Goal: Find contact information: Find contact information

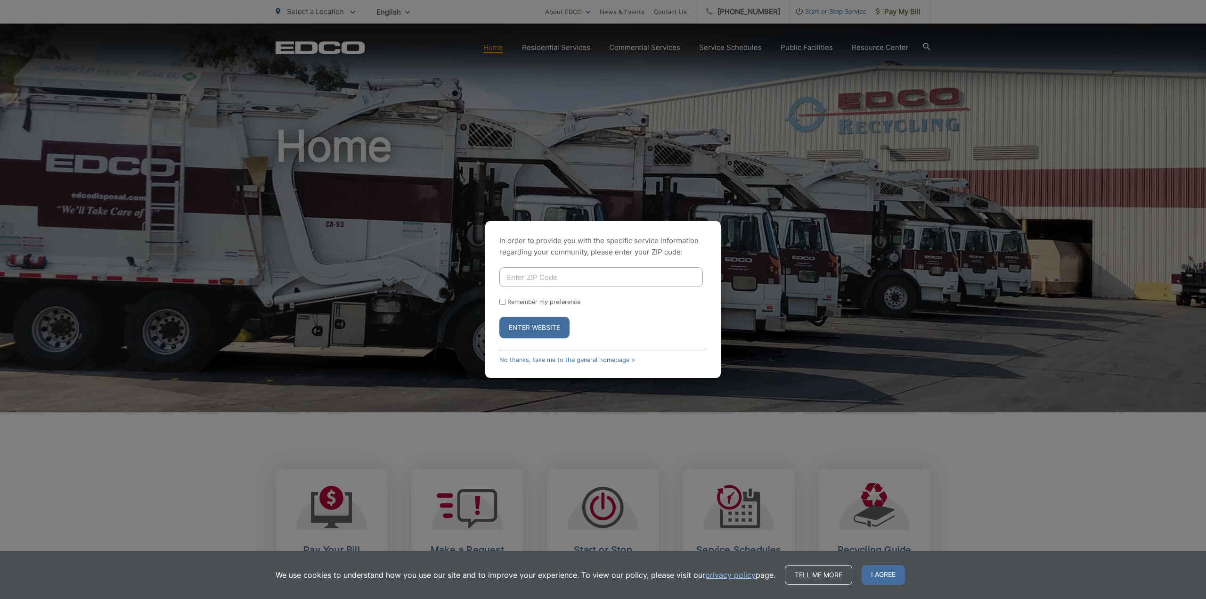
click at [537, 279] on input "Enter ZIP Code" at bounding box center [600, 277] width 203 height 20
type input "91977"
click at [499, 317] on button "Enter Website" at bounding box center [534, 328] width 70 height 22
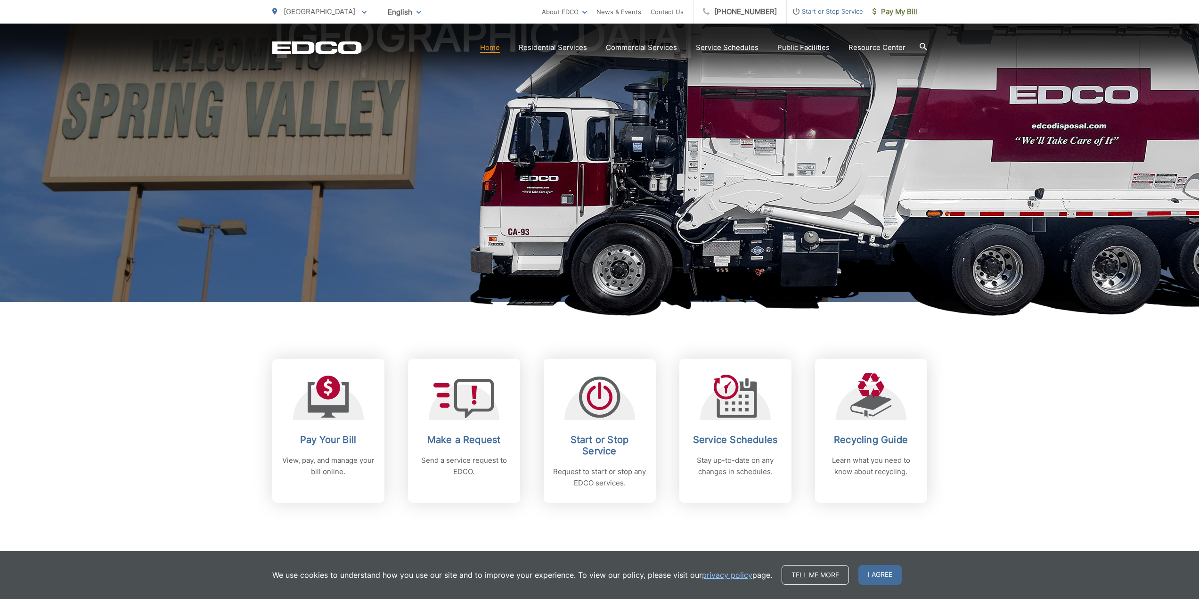
scroll to position [188, 0]
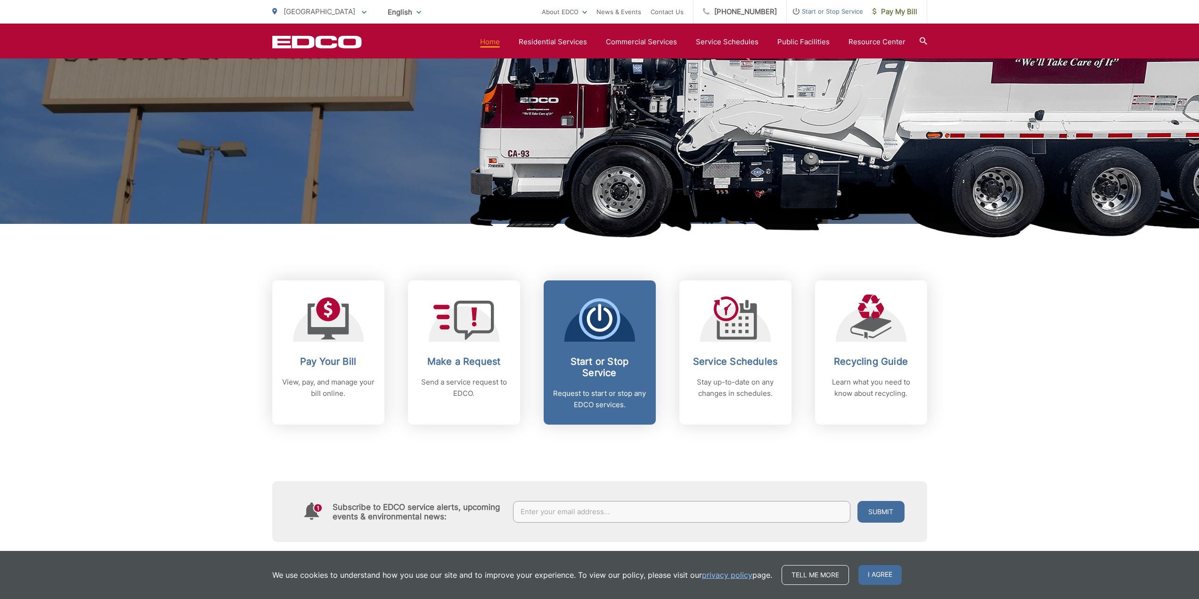
click at [605, 337] on icon at bounding box center [599, 318] width 41 height 41
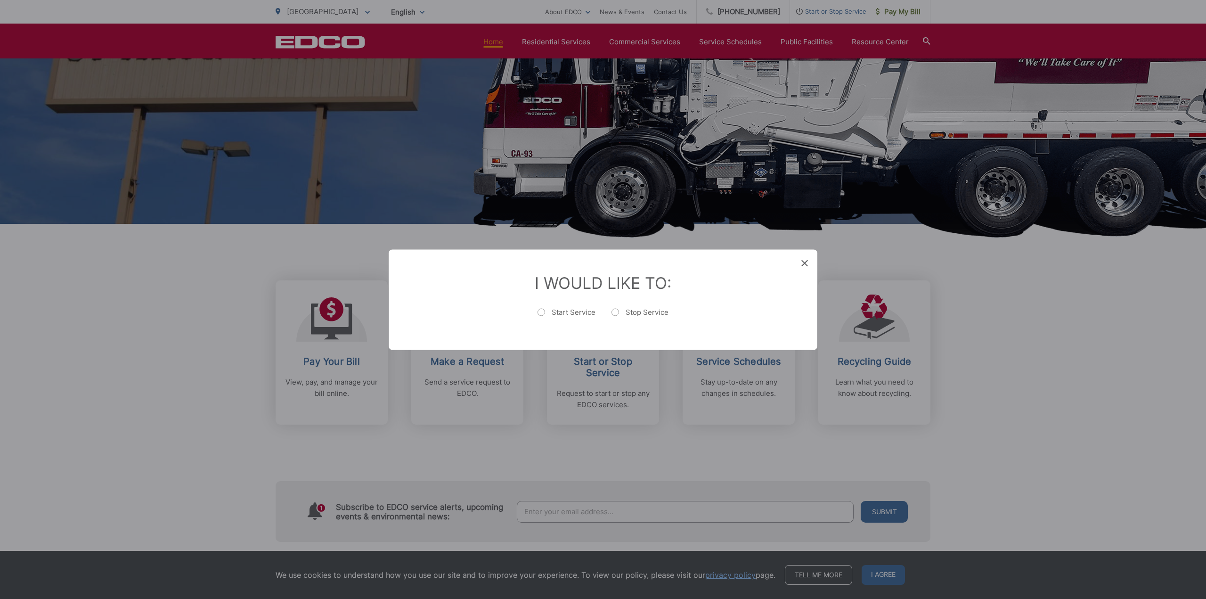
click at [801, 260] on icon at bounding box center [804, 263] width 7 height 7
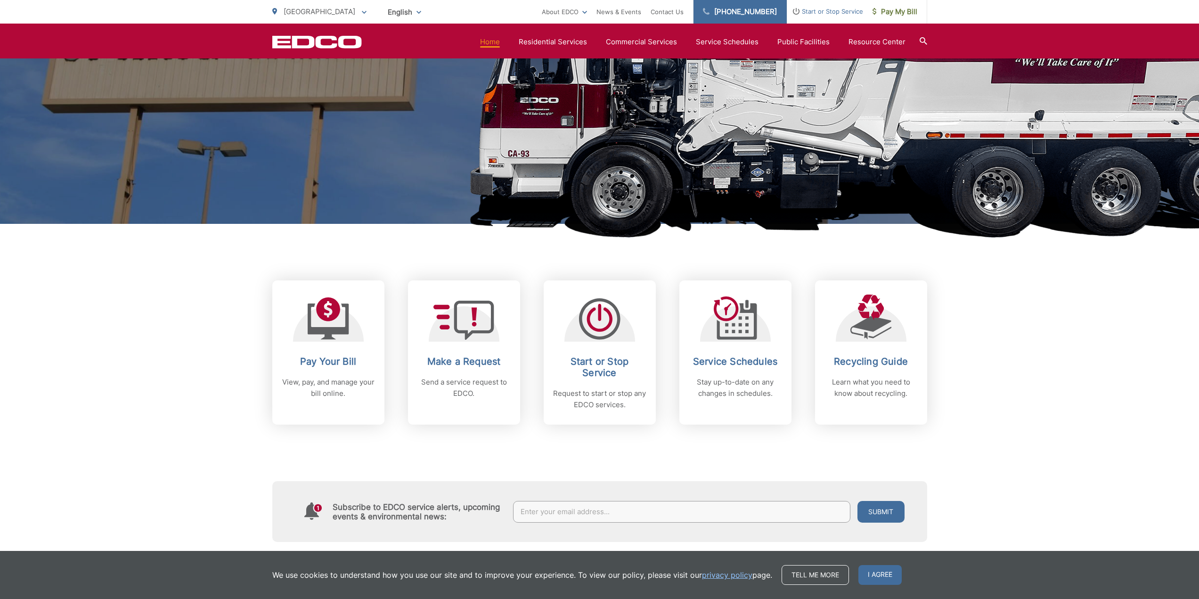
click at [757, 14] on link "[PHONE_NUMBER]" at bounding box center [739, 12] width 93 height 24
